Goal: Task Accomplishment & Management: Use online tool/utility

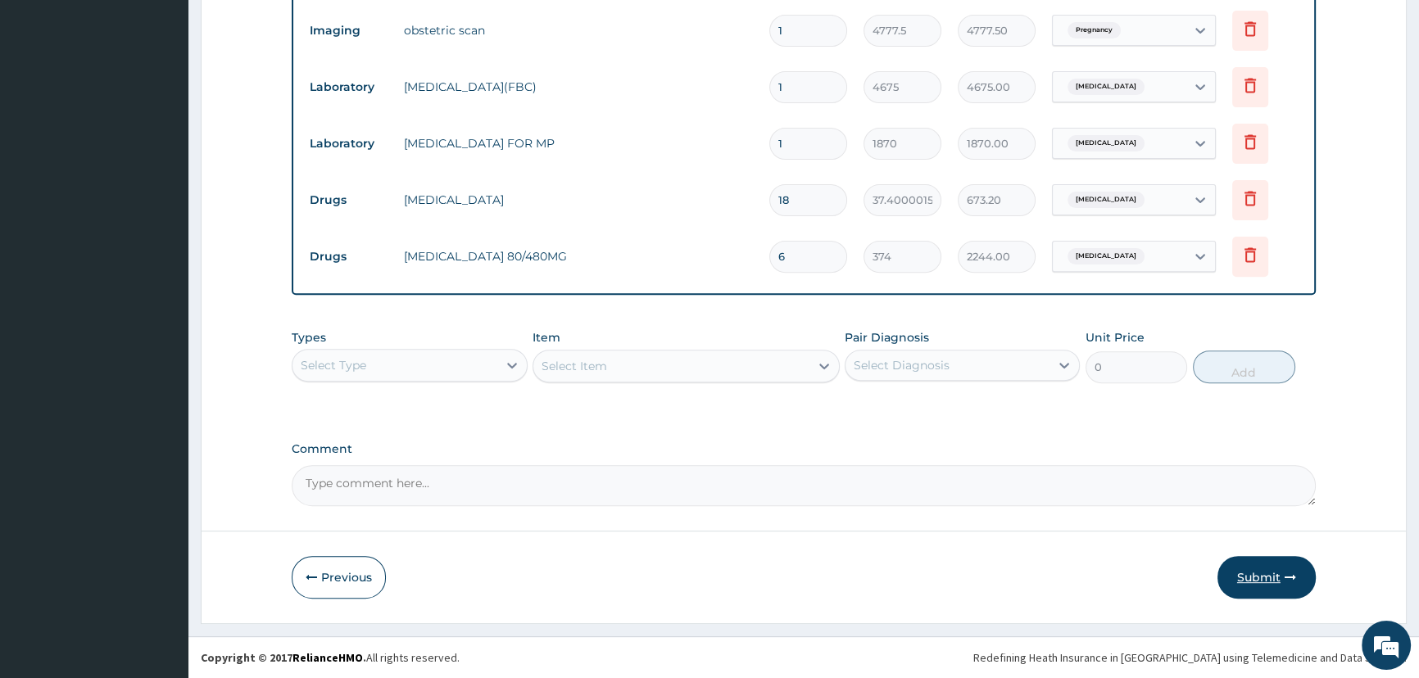
click at [1259, 578] on button "Submit" at bounding box center [1266, 577] width 98 height 43
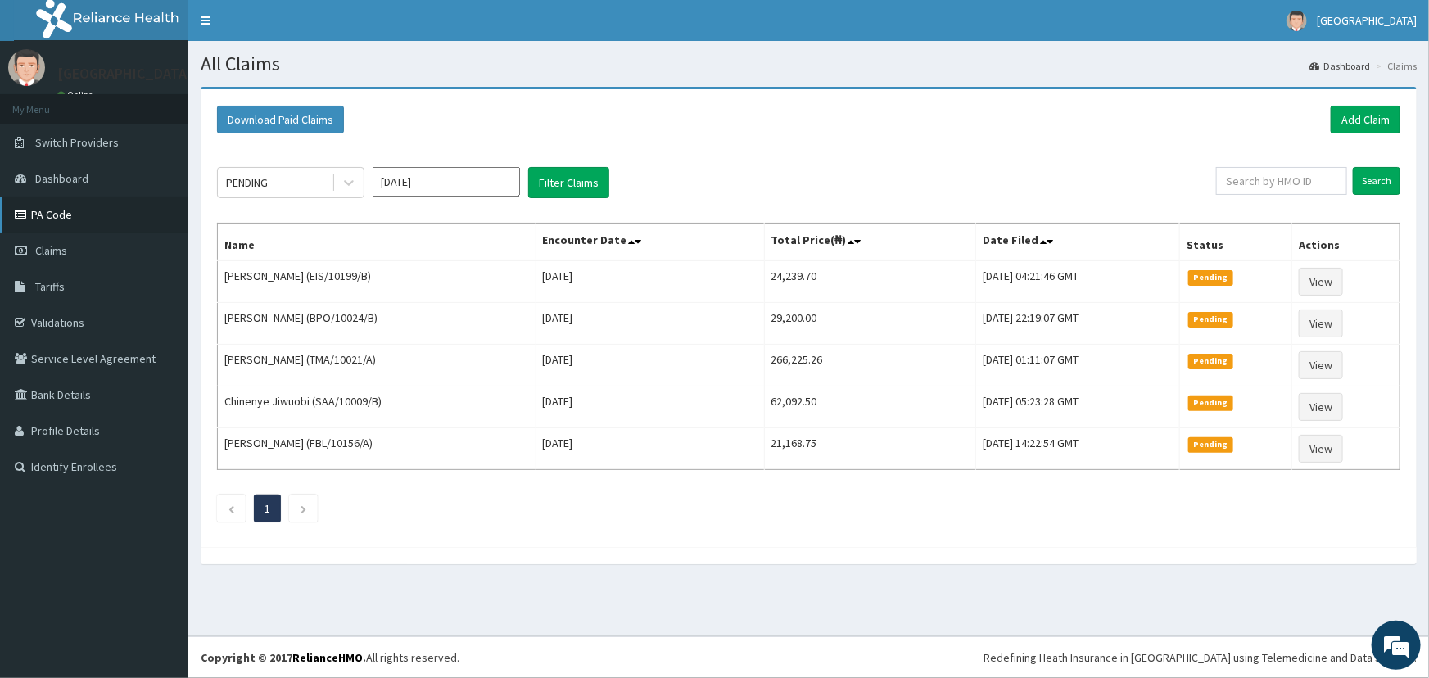
drag, startPoint x: 89, startPoint y: 211, endPoint x: 97, endPoint y: 215, distance: 9.2
click at [90, 211] on link "PA Code" at bounding box center [94, 215] width 188 height 36
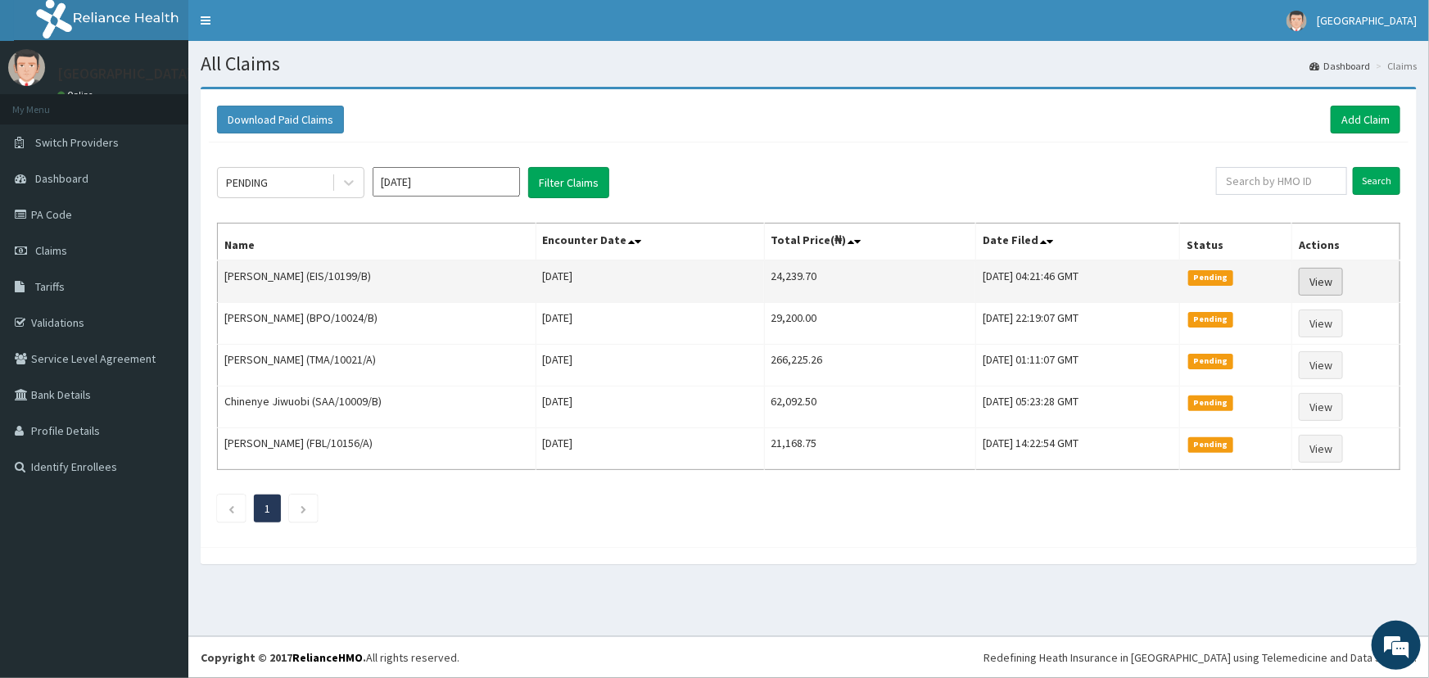
click at [1335, 279] on link "View" at bounding box center [1321, 282] width 44 height 28
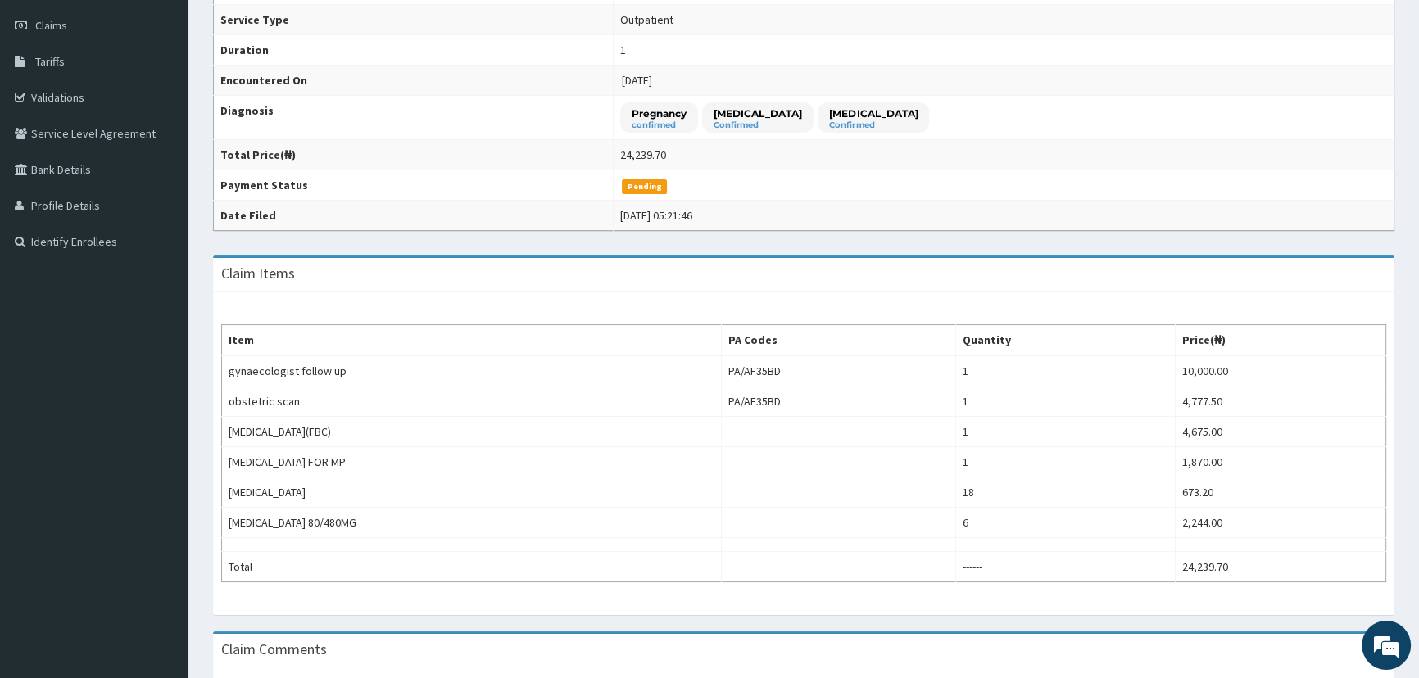
scroll to position [74, 0]
